Goal: Task Accomplishment & Management: Manage account settings

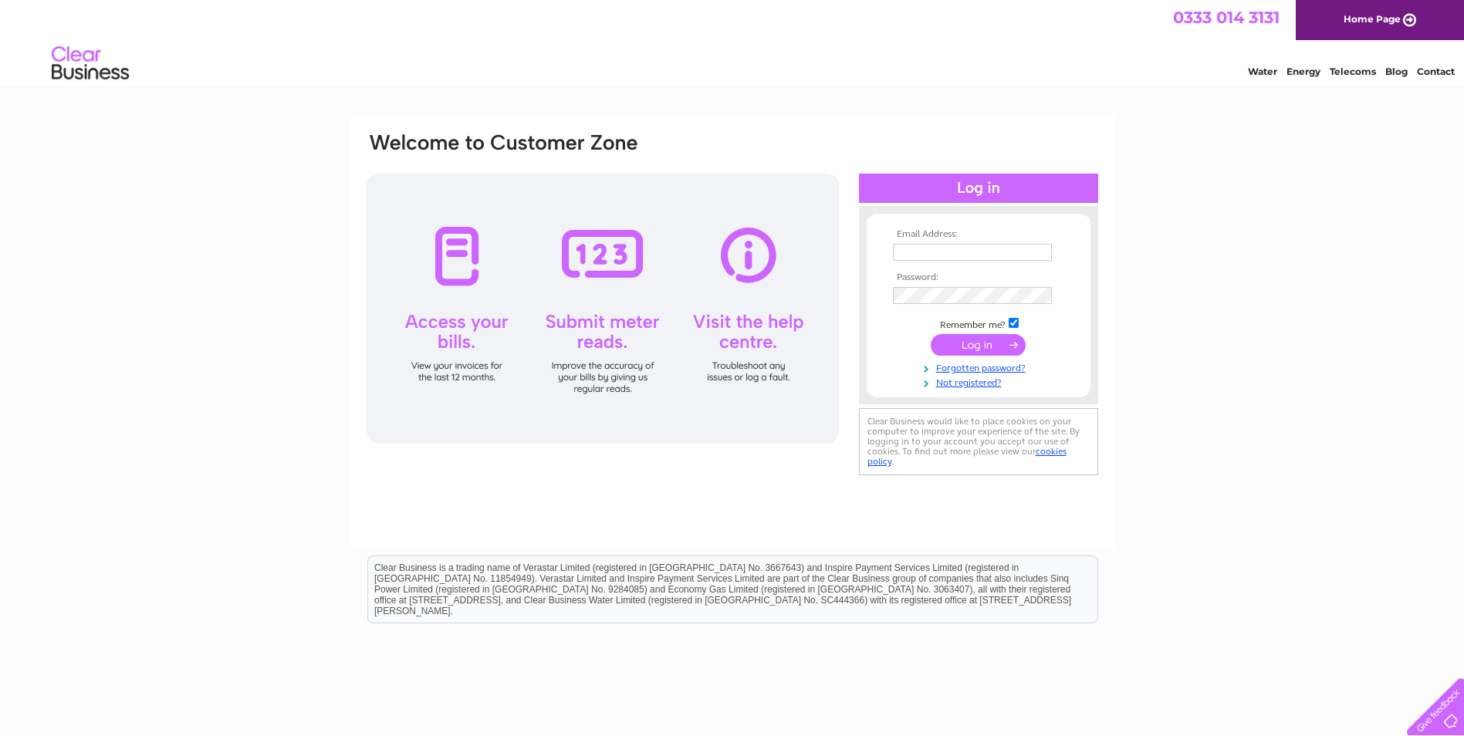
click at [955, 255] on input "text" at bounding box center [972, 252] width 159 height 17
type input "[PERSON_NAME][EMAIL_ADDRESS][DOMAIN_NAME]"
click at [983, 287] on td at bounding box center [978, 297] width 179 height 25
click at [931, 336] on input "submit" at bounding box center [978, 347] width 95 height 22
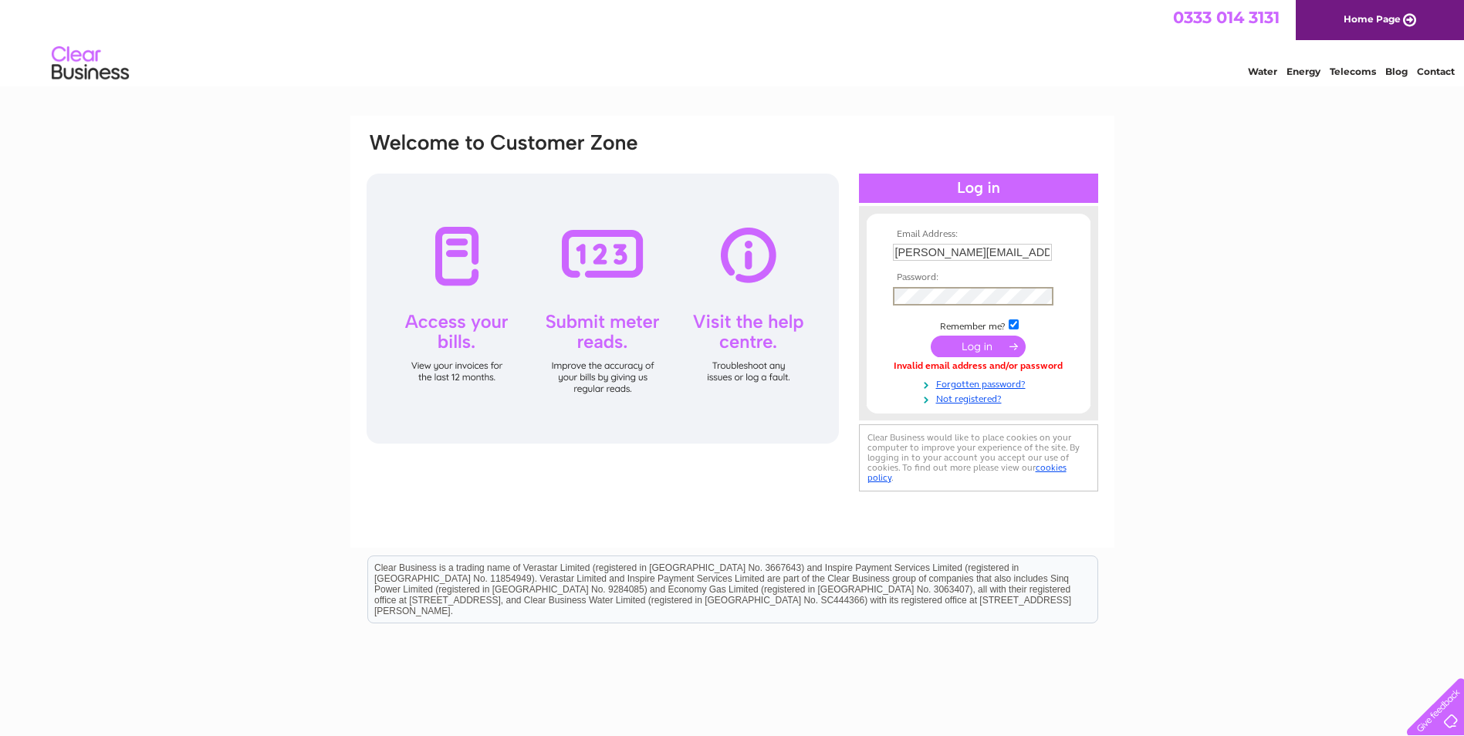
click at [931, 336] on input "submit" at bounding box center [978, 347] width 95 height 22
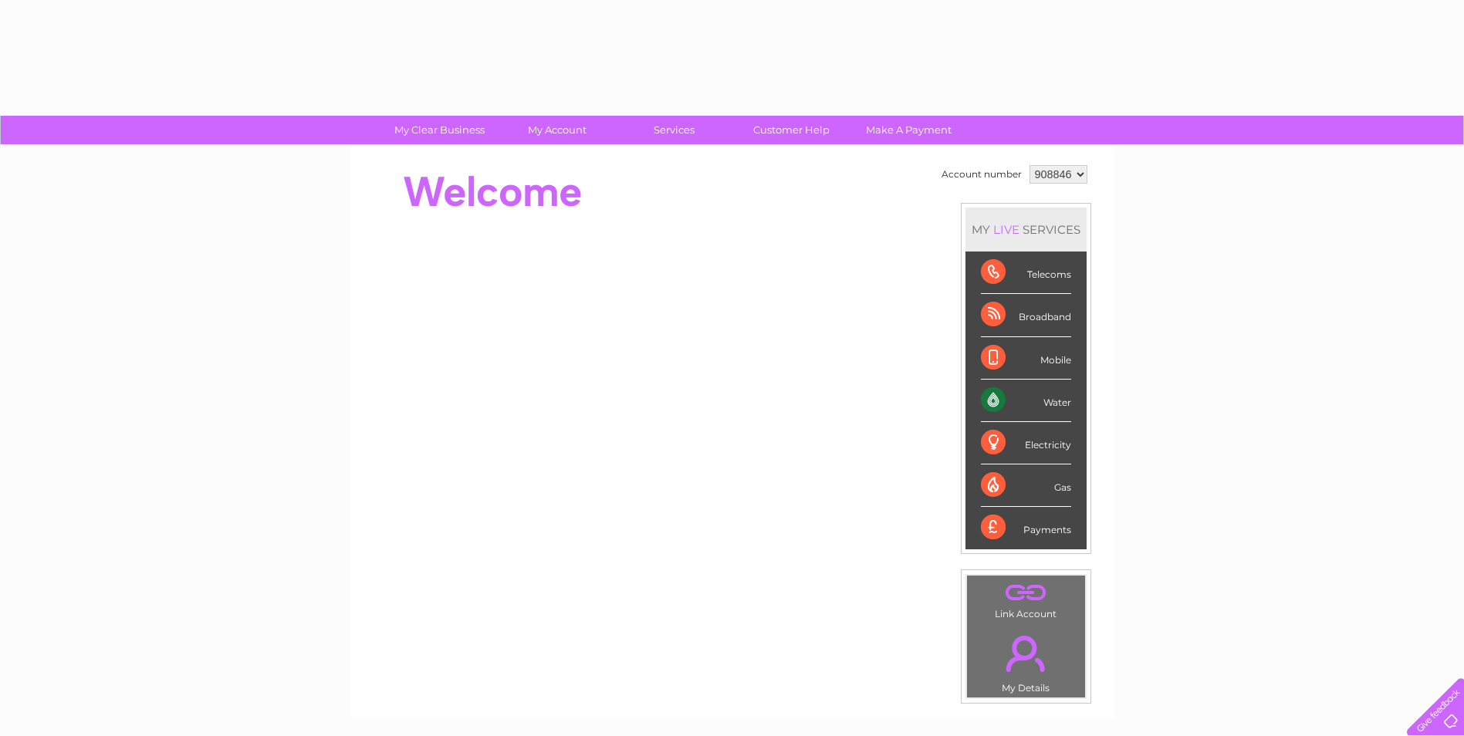
click at [974, 346] on li "Mobile" at bounding box center [1026, 358] width 121 height 42
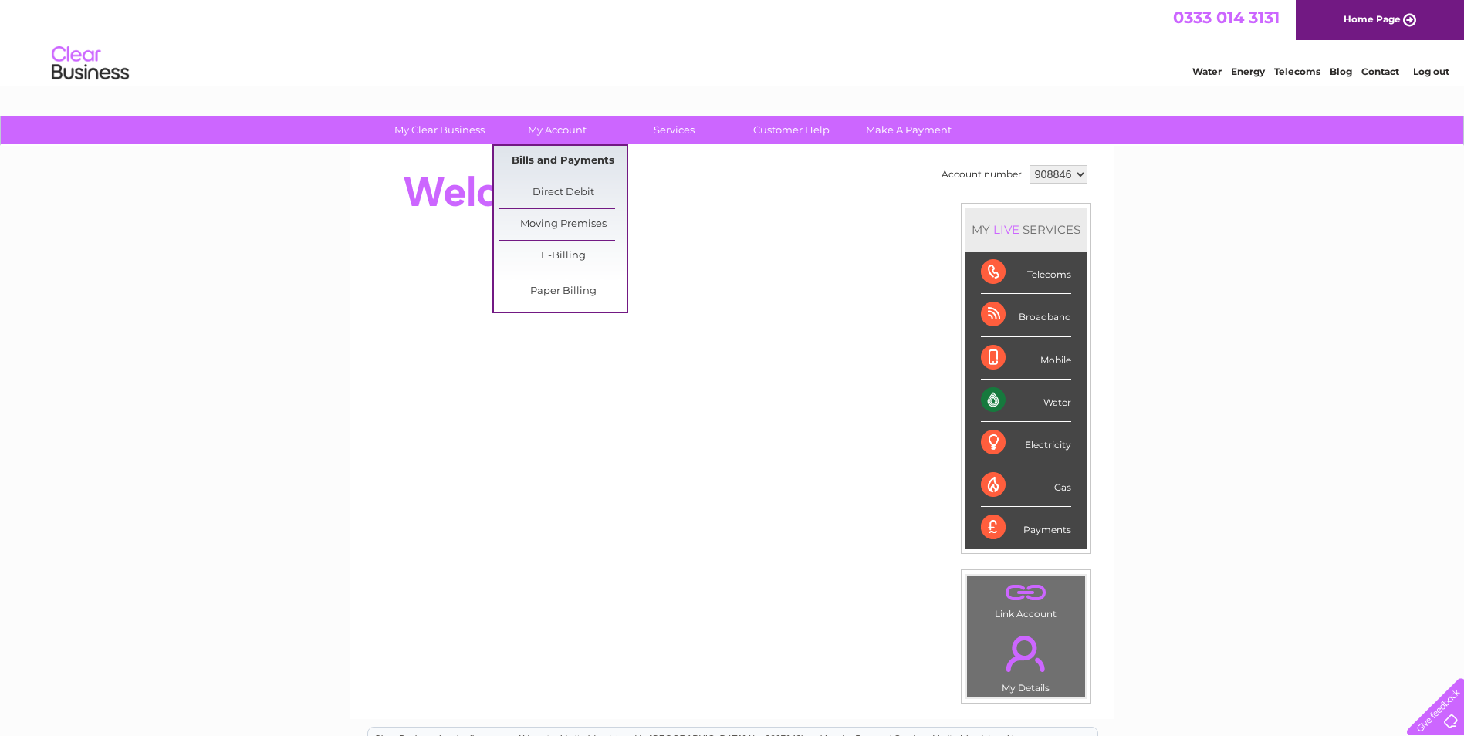
click at [553, 157] on link "Bills and Payments" at bounding box center [562, 161] width 127 height 31
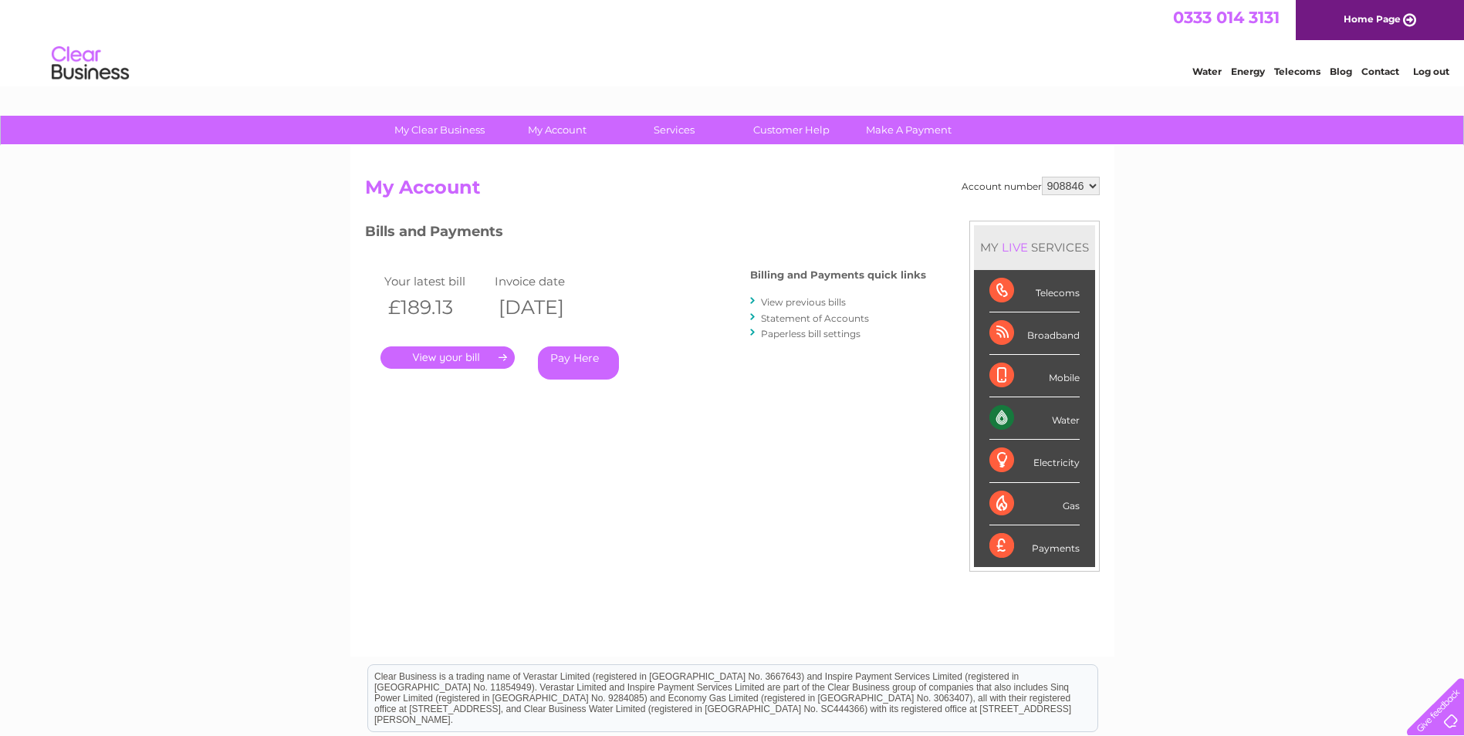
click at [426, 353] on link "." at bounding box center [448, 358] width 134 height 22
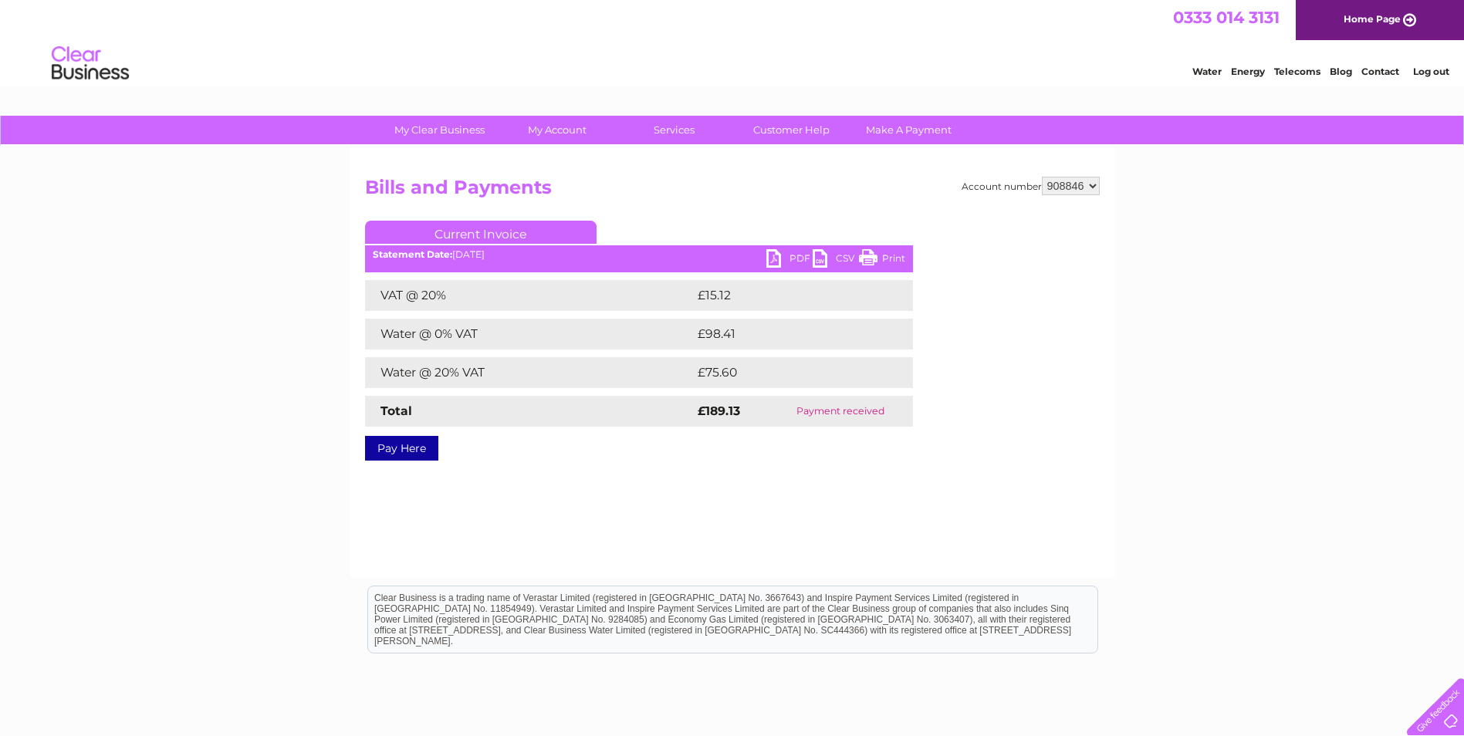
click at [881, 252] on link "Print" at bounding box center [882, 260] width 46 height 22
click at [788, 254] on link "PDF" at bounding box center [789, 260] width 46 height 22
click at [1057, 180] on select "908846 993011" at bounding box center [1071, 186] width 58 height 19
select select "993011"
click at [1042, 177] on select "908846 993011" at bounding box center [1071, 186] width 58 height 19
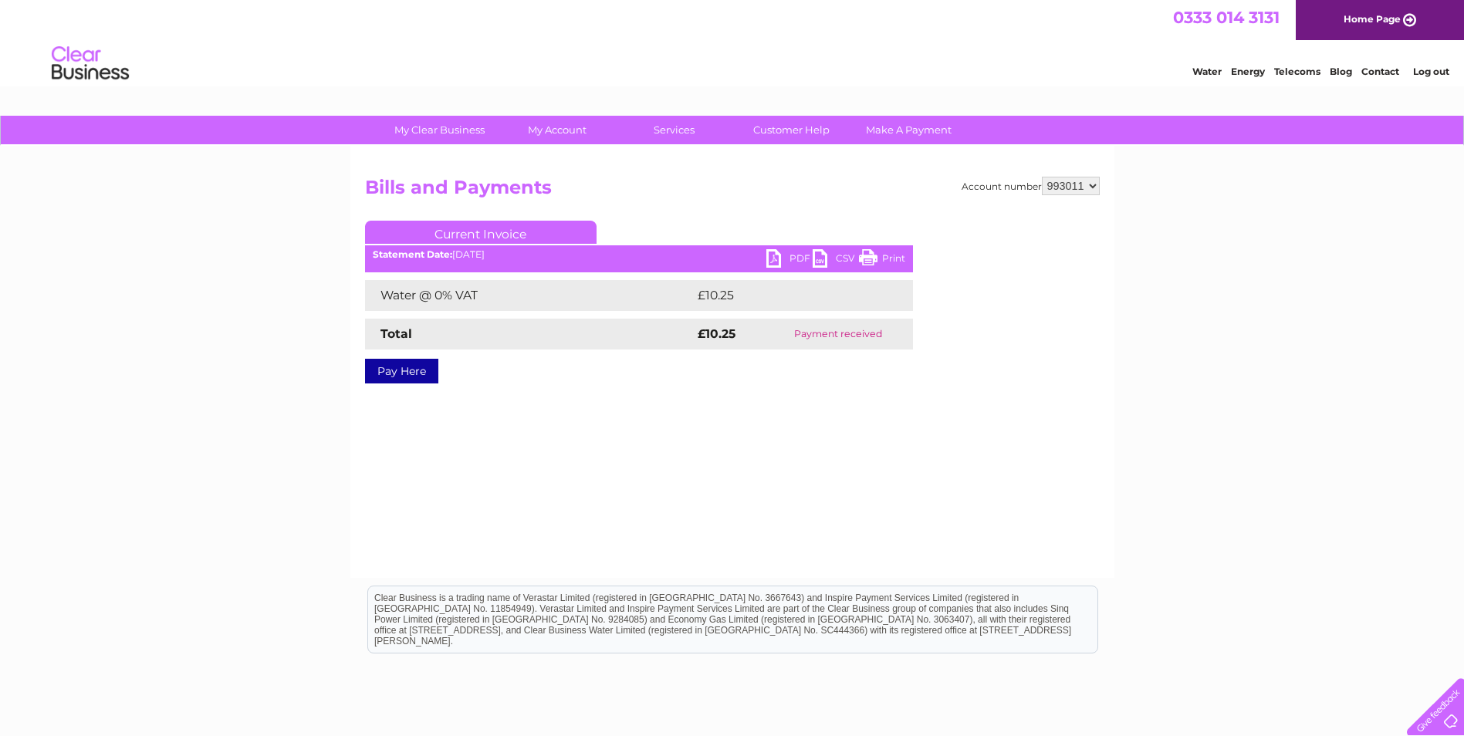
click at [781, 264] on link "PDF" at bounding box center [789, 260] width 46 height 22
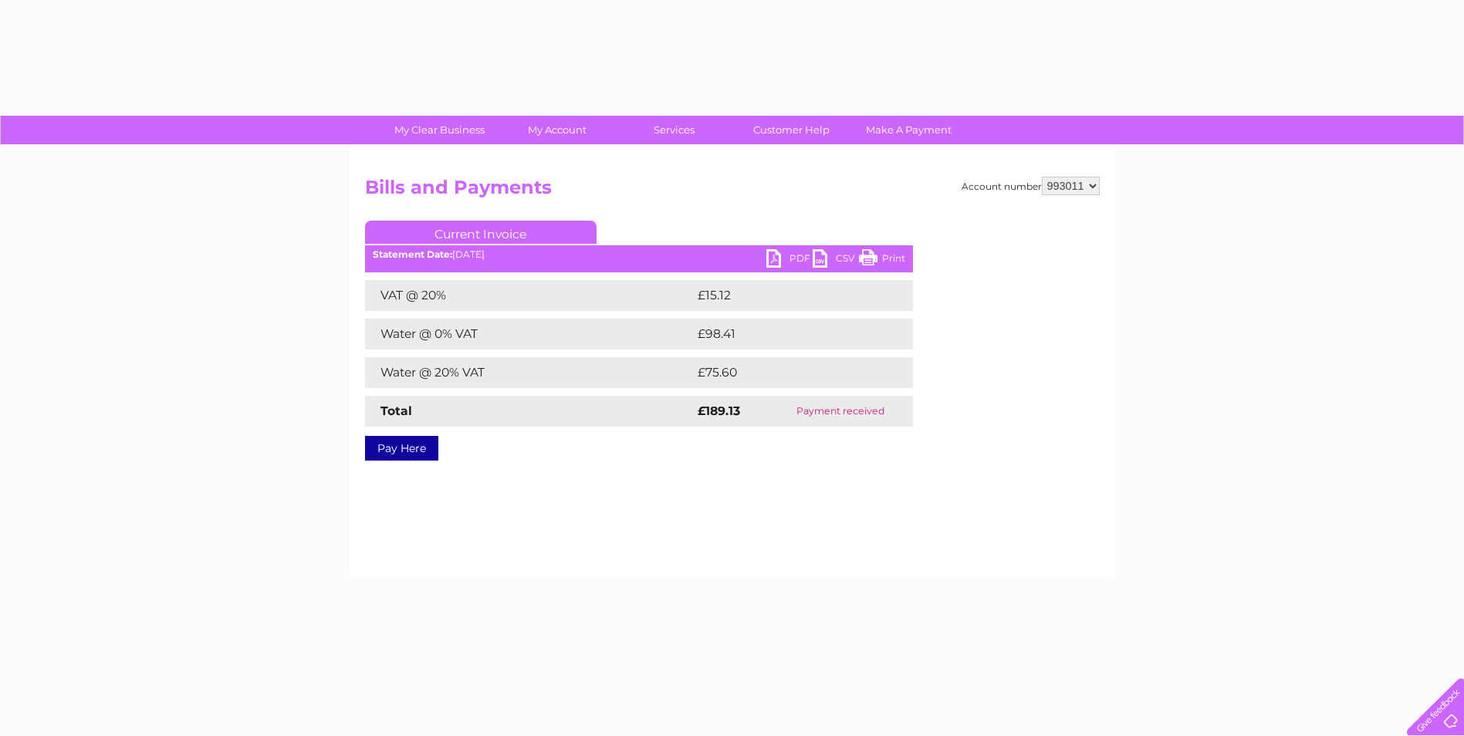
select select "993011"
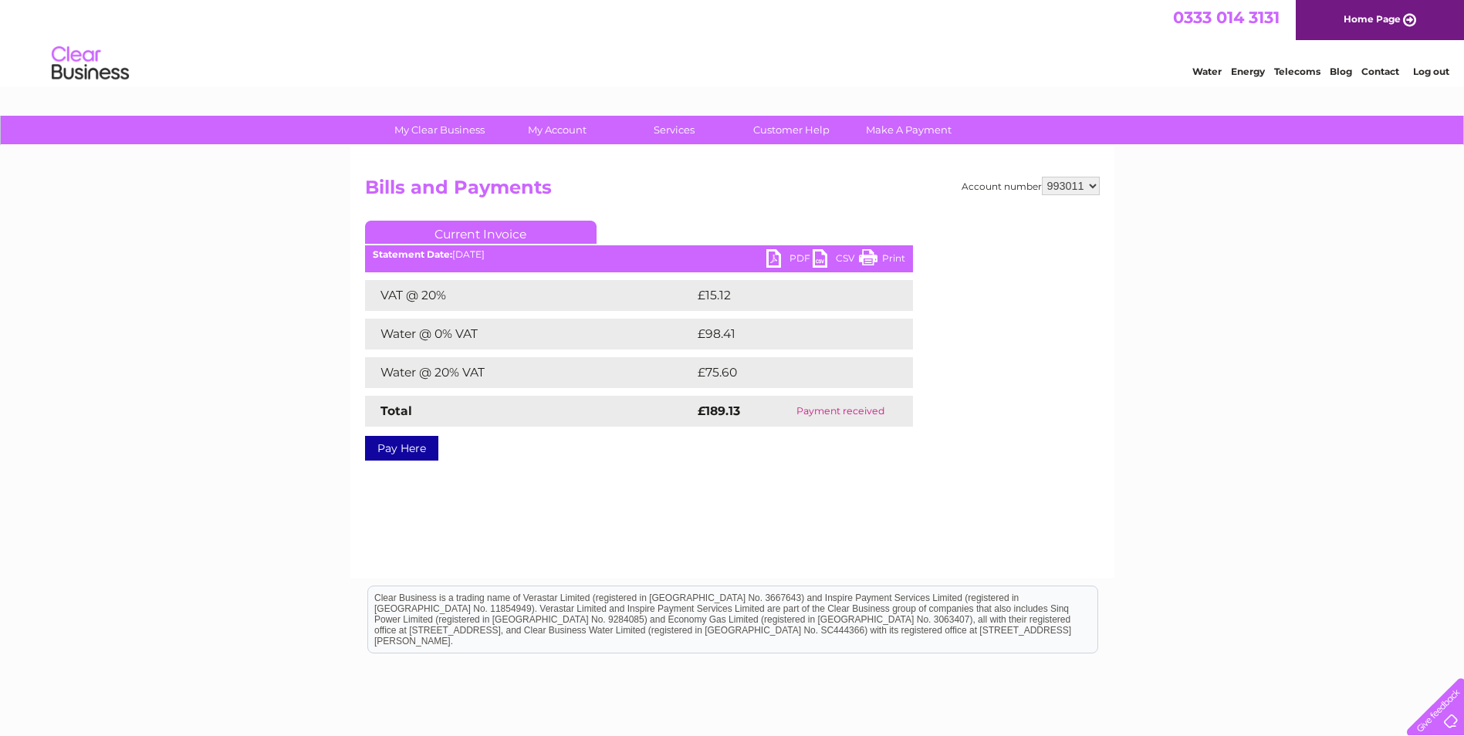
click at [1425, 74] on link "Log out" at bounding box center [1431, 72] width 36 height 12
